Goal: Contribute content

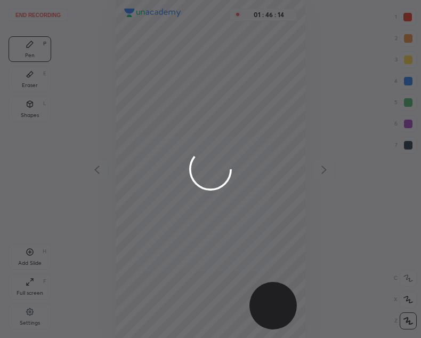
scroll to position [338, 251]
click at [42, 11] on div at bounding box center [210, 169] width 421 height 338
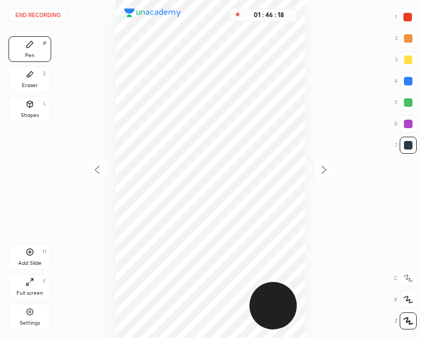
click at [50, 13] on button "End recording" at bounding box center [38, 15] width 59 height 13
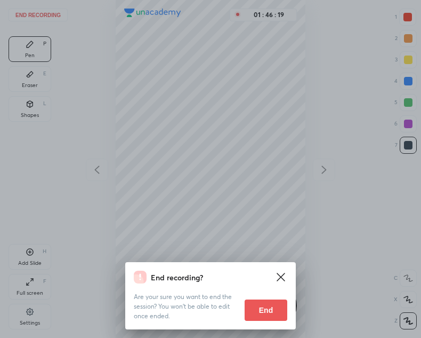
click at [50, 14] on div "End recording? Are your sure you want to end the session? You won’t be able to …" at bounding box center [210, 169] width 421 height 338
click at [259, 309] on button "End" at bounding box center [266, 309] width 43 height 21
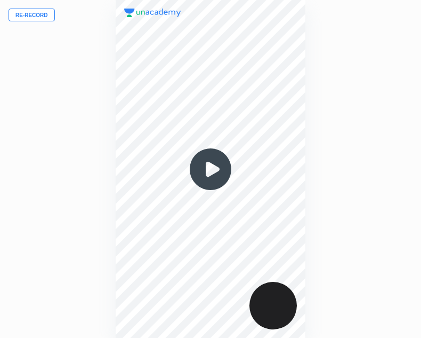
click at [47, 14] on button "Re-record" at bounding box center [32, 15] width 46 height 13
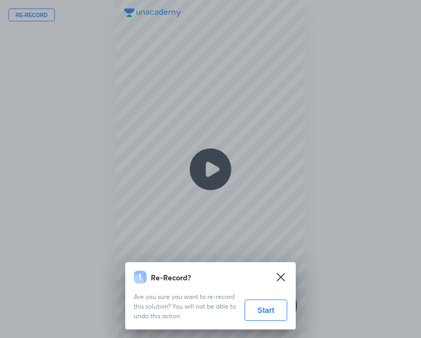
click at [270, 317] on button "Start" at bounding box center [266, 309] width 43 height 21
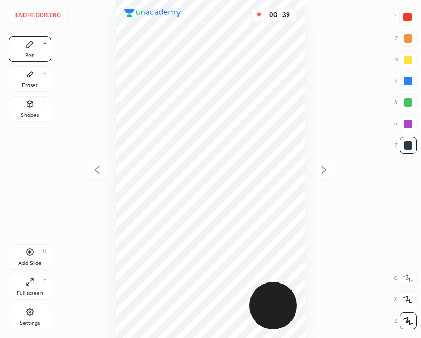
click at [410, 13] on div at bounding box center [408, 17] width 9 height 9
click at [408, 79] on div at bounding box center [408, 81] width 9 height 9
click at [30, 249] on icon at bounding box center [30, 251] width 9 height 9
drag, startPoint x: 31, startPoint y: 252, endPoint x: 36, endPoint y: 270, distance: 18.8
click at [33, 252] on icon at bounding box center [30, 251] width 9 height 9
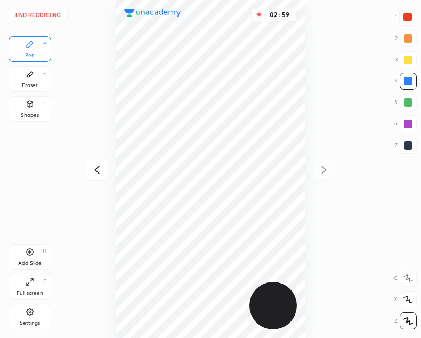
click at [410, 121] on div at bounding box center [408, 123] width 9 height 9
click at [31, 248] on icon at bounding box center [30, 251] width 9 height 9
drag, startPoint x: 95, startPoint y: 169, endPoint x: 96, endPoint y: 163, distance: 5.9
click at [96, 167] on icon at bounding box center [97, 169] width 13 height 13
click at [325, 169] on icon at bounding box center [324, 169] width 13 height 13
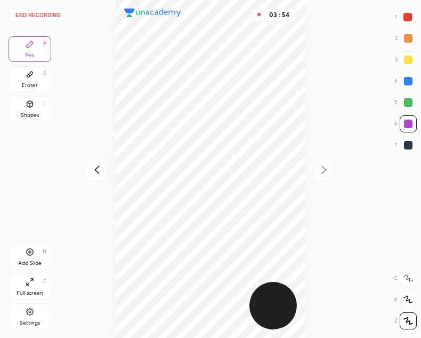
drag, startPoint x: 409, startPoint y: 13, endPoint x: 391, endPoint y: 15, distance: 17.8
click at [406, 14] on div at bounding box center [408, 17] width 9 height 9
click at [15, 107] on div "Shapes L" at bounding box center [30, 109] width 43 height 26
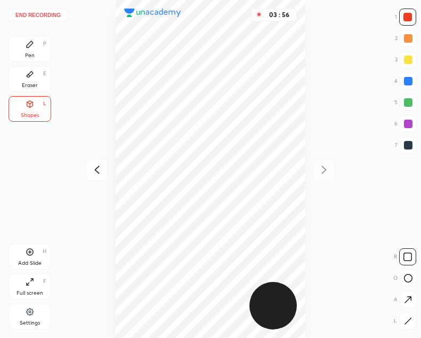
click at [24, 46] on div "Pen P" at bounding box center [30, 49] width 43 height 26
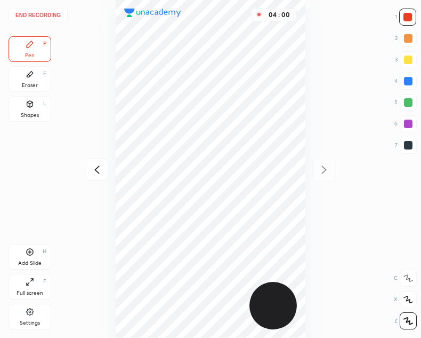
click at [47, 15] on button "End recording" at bounding box center [38, 15] width 59 height 13
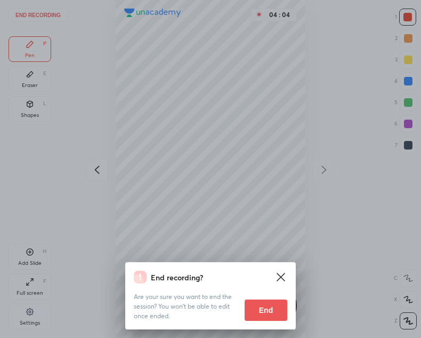
click at [263, 306] on button "End" at bounding box center [266, 309] width 43 height 21
